Goal: Information Seeking & Learning: Learn about a topic

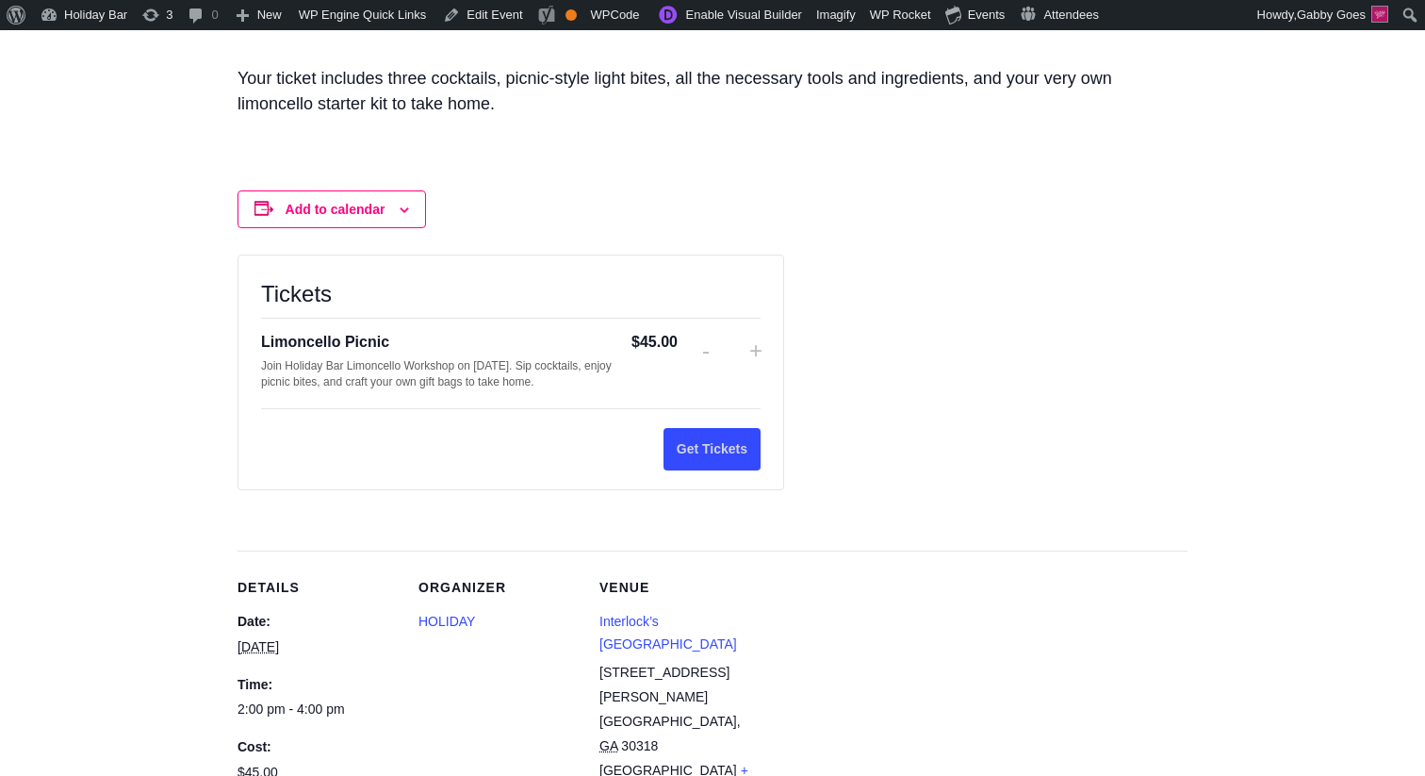
scroll to position [1372, 0]
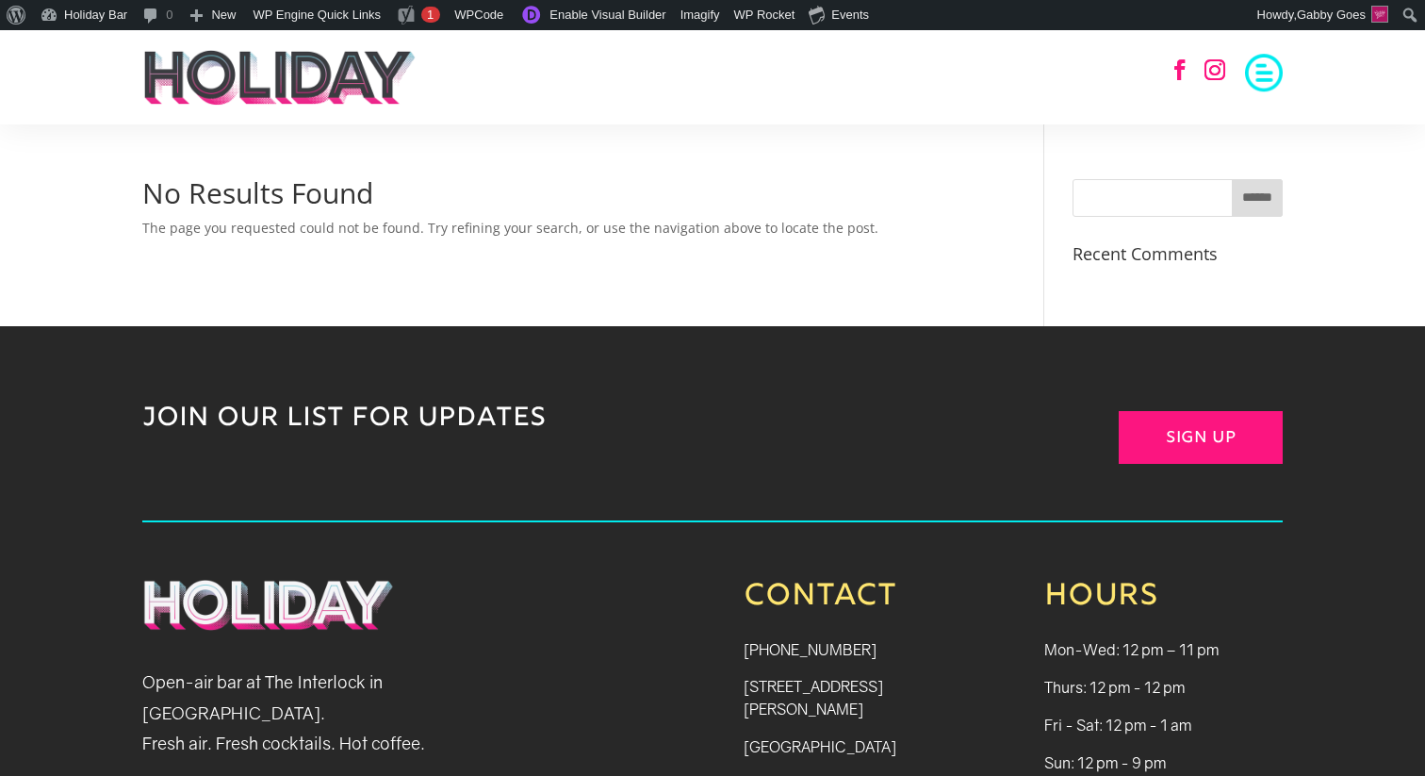
click at [34, 227] on div "No Results Found The page you requested could not be found. Try refining your s…" at bounding box center [712, 225] width 1425 height 202
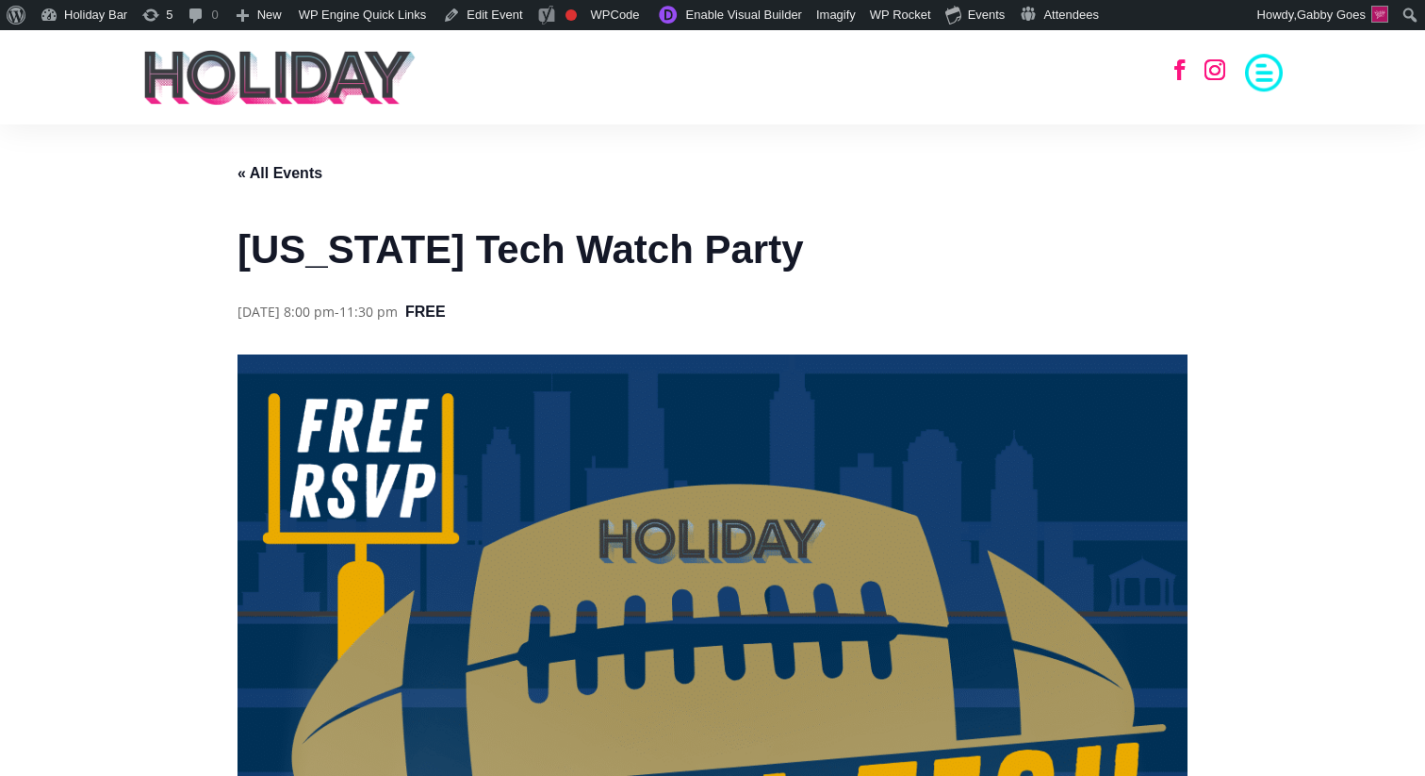
click at [260, 173] on link "« All Events" at bounding box center [280, 173] width 85 height 16
click at [79, 19] on link "Holiday Bar" at bounding box center [84, 15] width 102 height 30
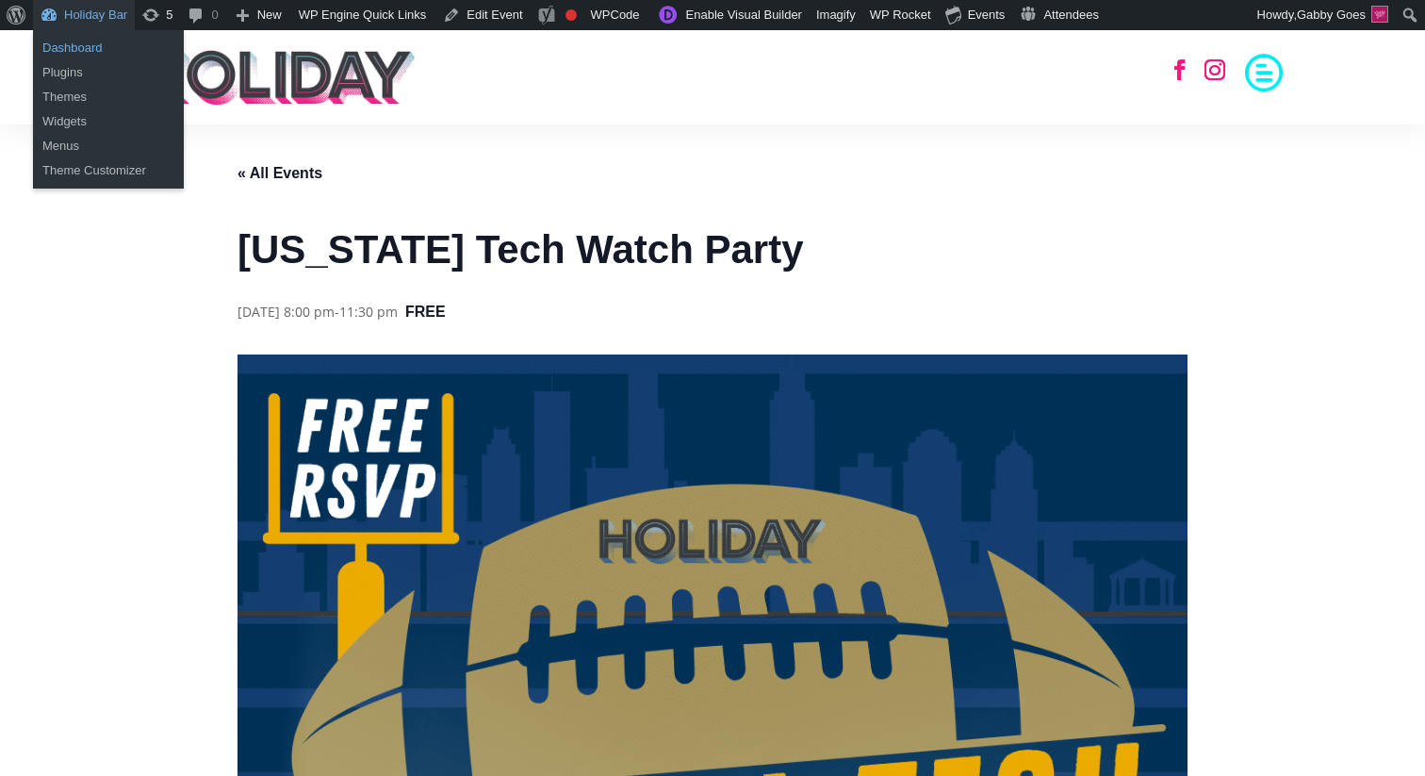
click at [70, 56] on link "Dashboard" at bounding box center [108, 48] width 151 height 25
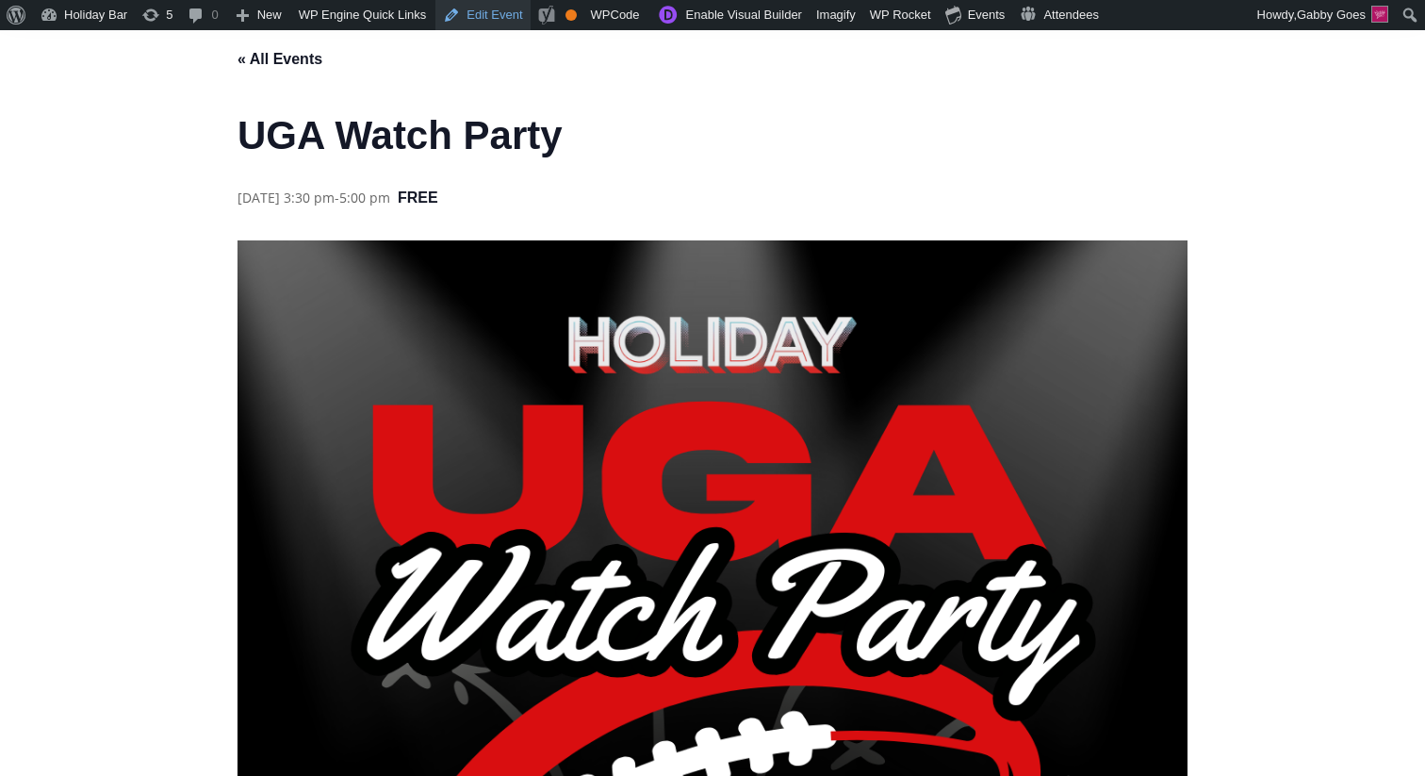
scroll to position [6, 0]
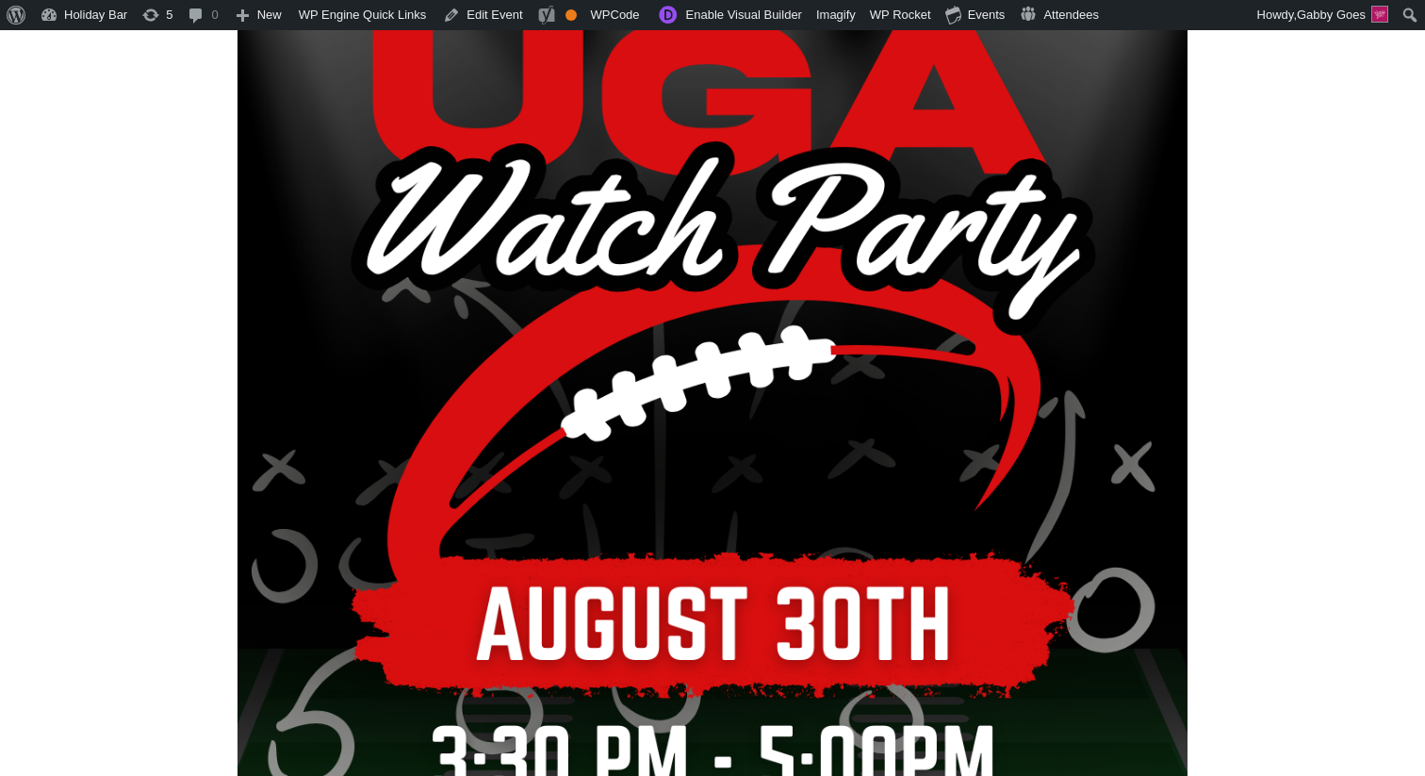
scroll to position [354, 0]
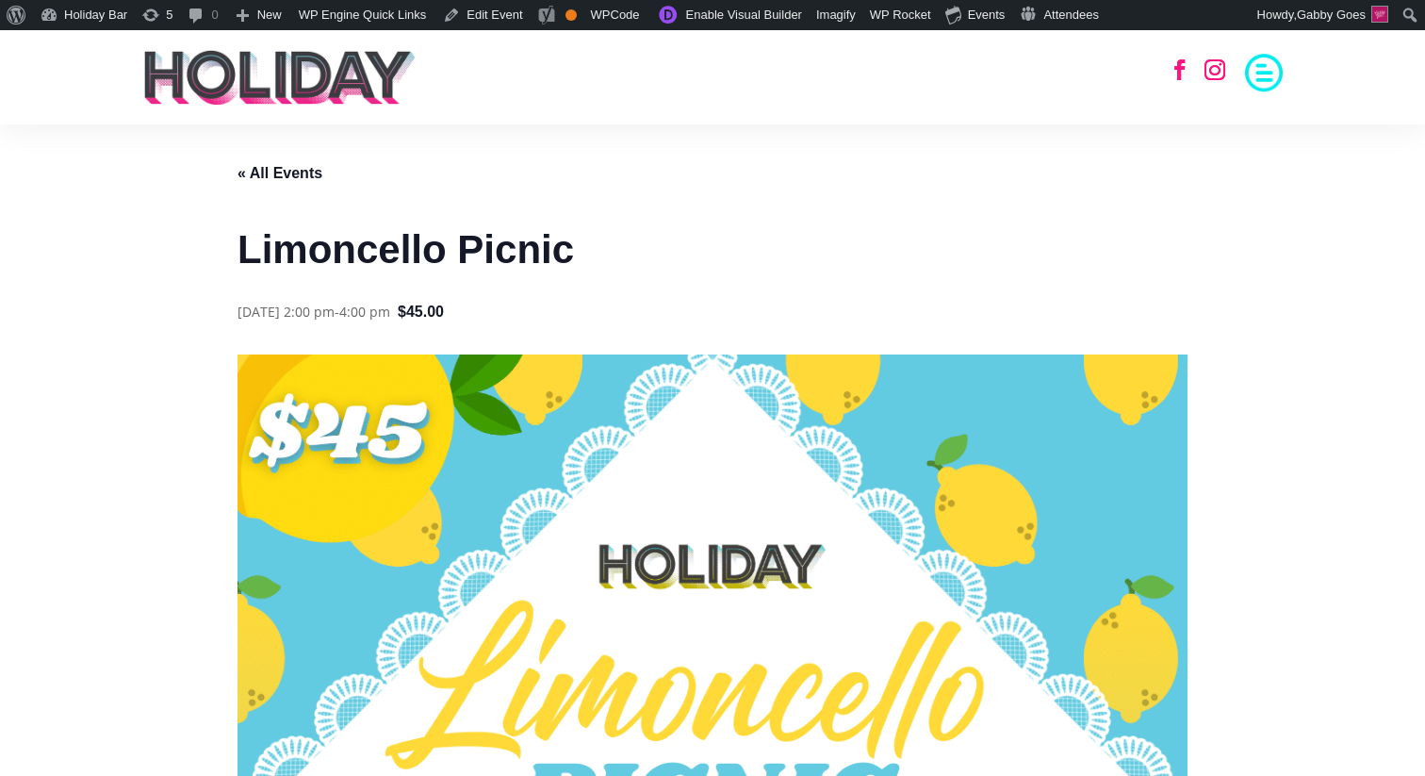
click at [1258, 60] on span at bounding box center [1264, 71] width 38 height 38
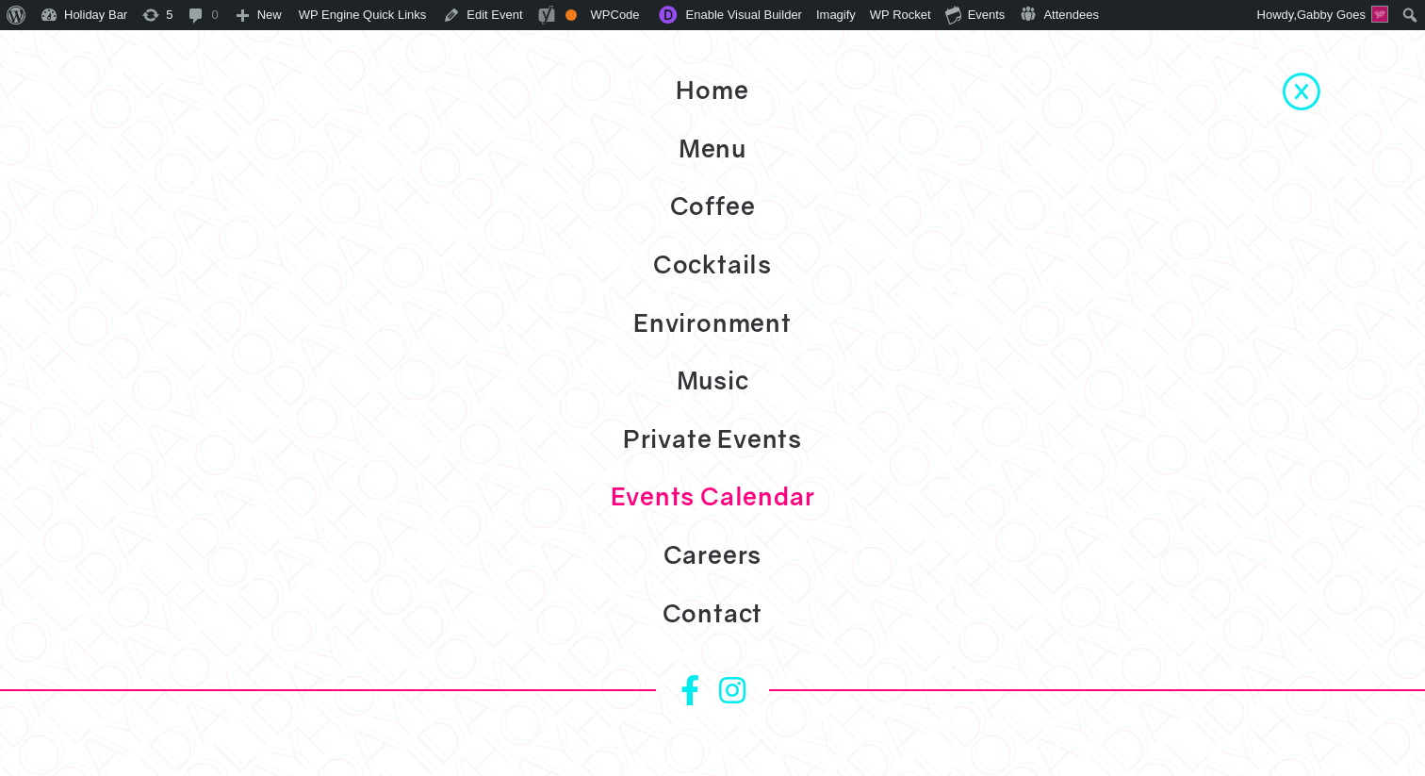
click at [718, 492] on link "Events Calendar" at bounding box center [712, 497] width 1425 height 58
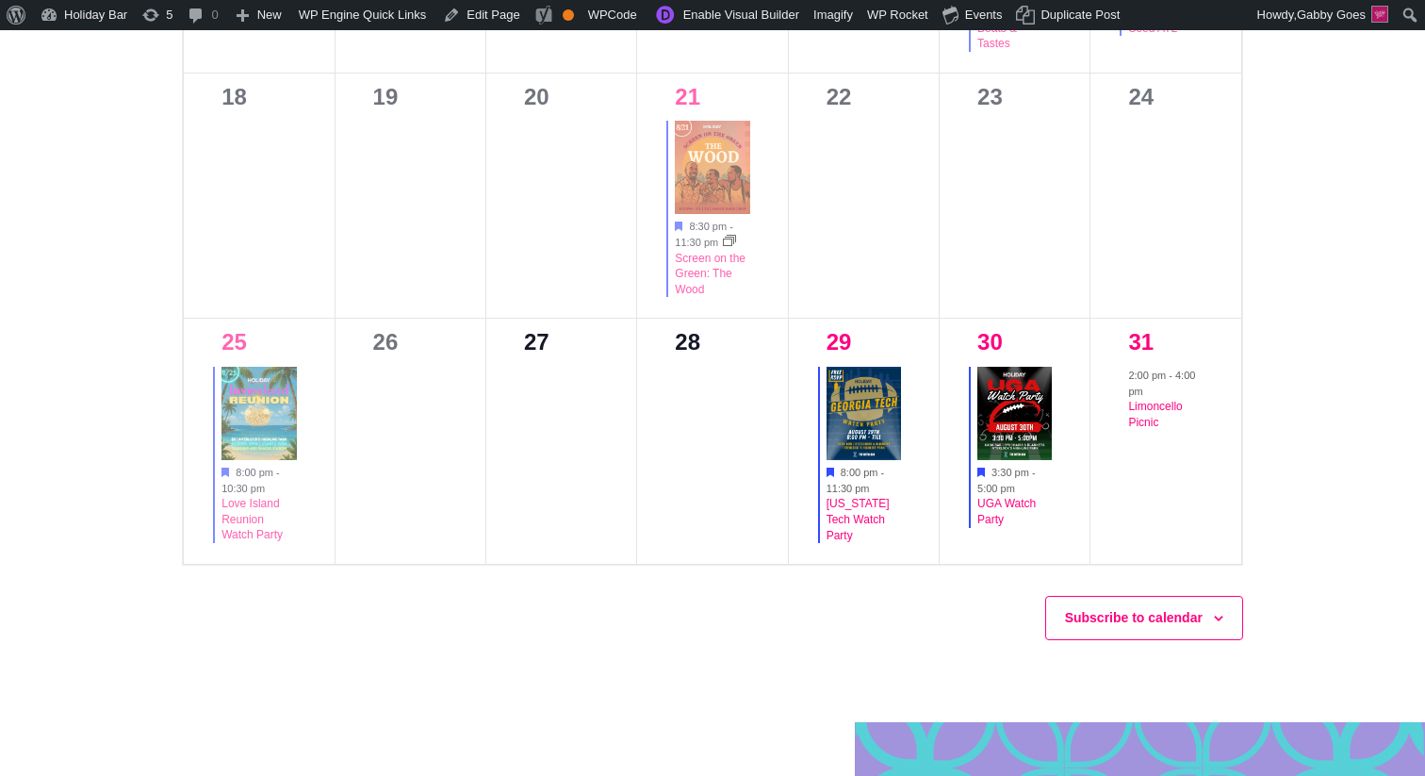
scroll to position [1808, 0]
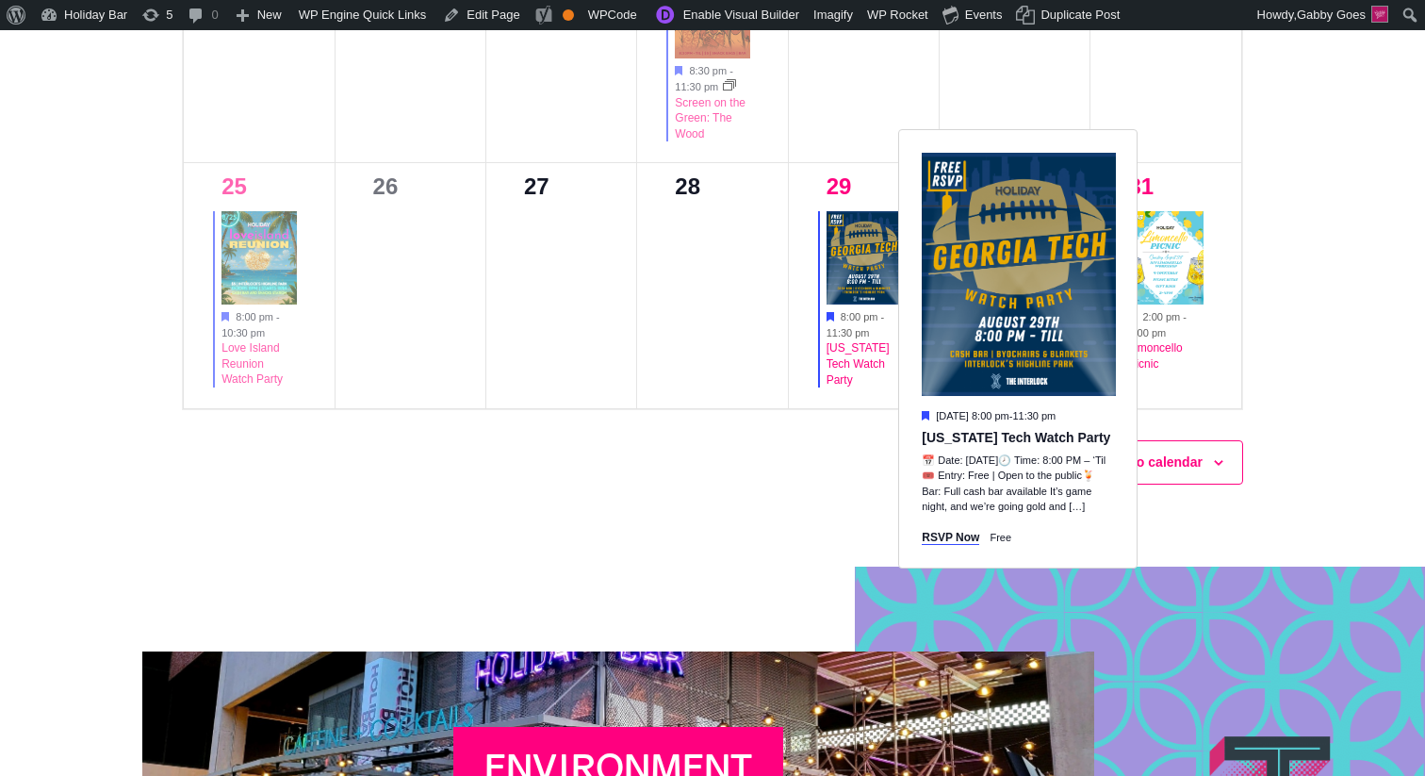
click at [838, 498] on div "Subscribe to calendar Google Calendar iCalendar Outlook 365 Outlook Live Export…" at bounding box center [712, 462] width 1061 height 105
